Goal: Information Seeking & Learning: Learn about a topic

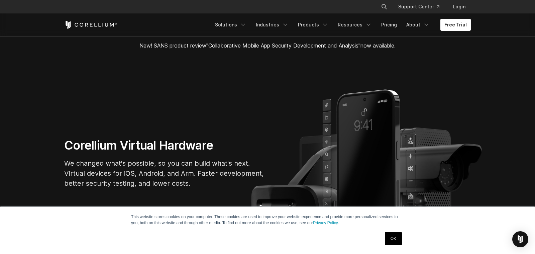
click at [394, 236] on link "OK" at bounding box center [393, 238] width 17 height 13
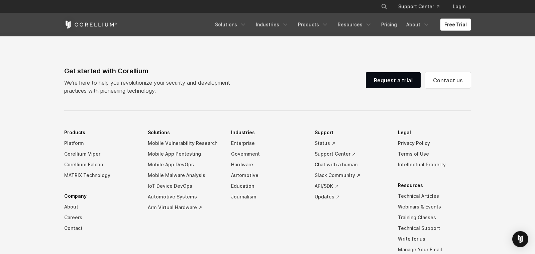
scroll to position [1522, 0]
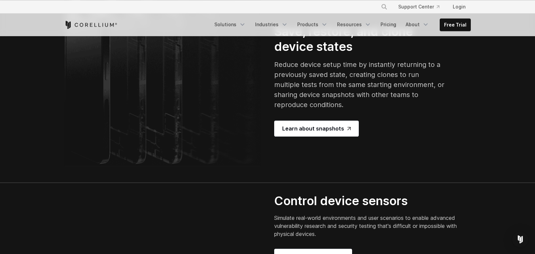
scroll to position [1318, 0]
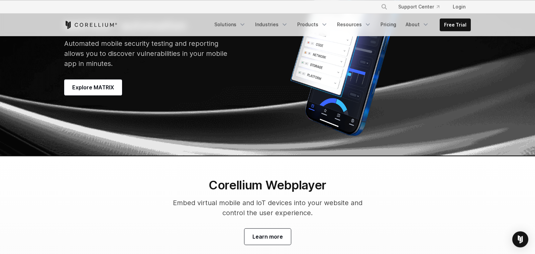
scroll to position [1941, 0]
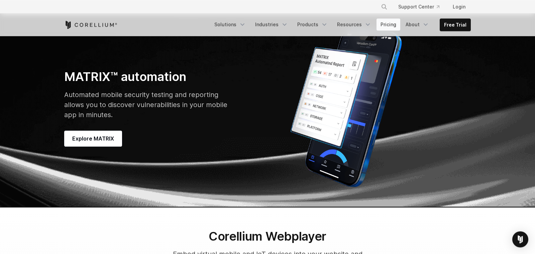
click at [391, 24] on link "Pricing" at bounding box center [388, 24] width 24 height 12
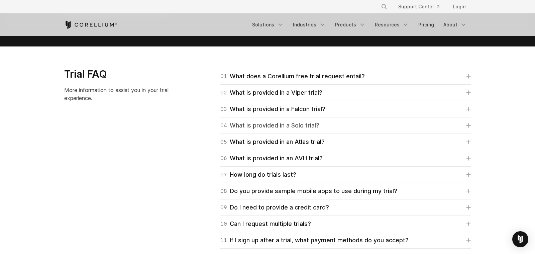
scroll to position [968, 0]
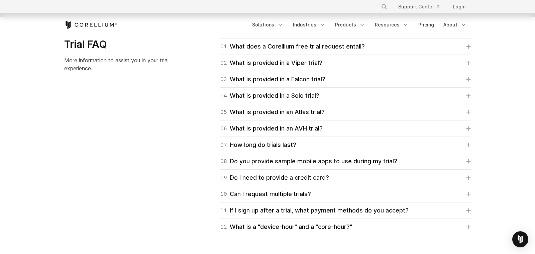
click at [346, 134] on div "06 What is provided in an AVH trial? We've partnered with Arm in creating " Arm…" at bounding box center [345, 128] width 250 height 16
click at [349, 142] on link "07 How long do trials last?" at bounding box center [345, 144] width 250 height 9
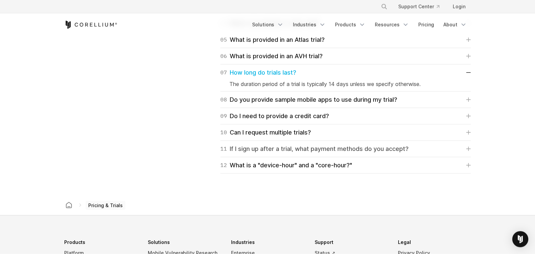
scroll to position [1045, 0]
